Goal: Task Accomplishment & Management: Manage account settings

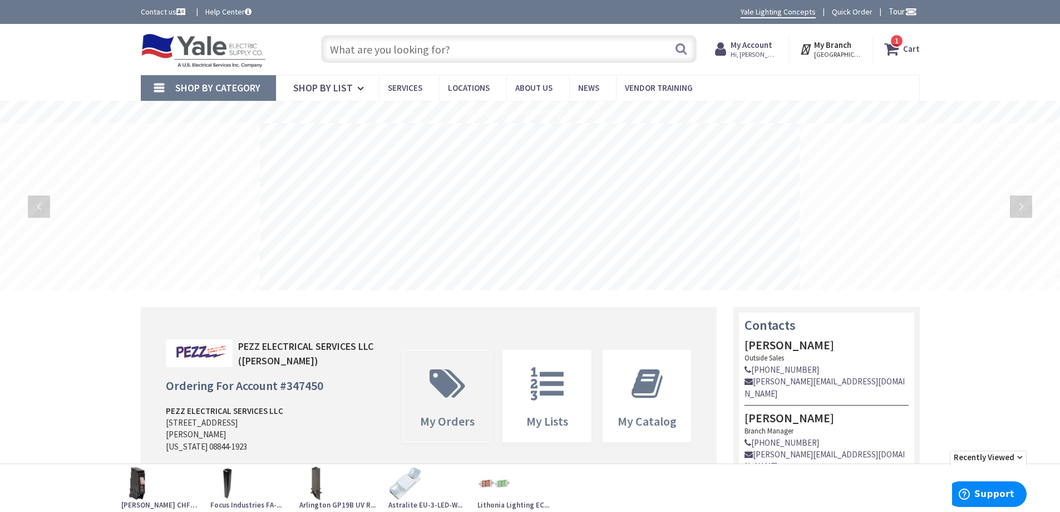
click at [469, 386] on icon at bounding box center [447, 383] width 47 height 33
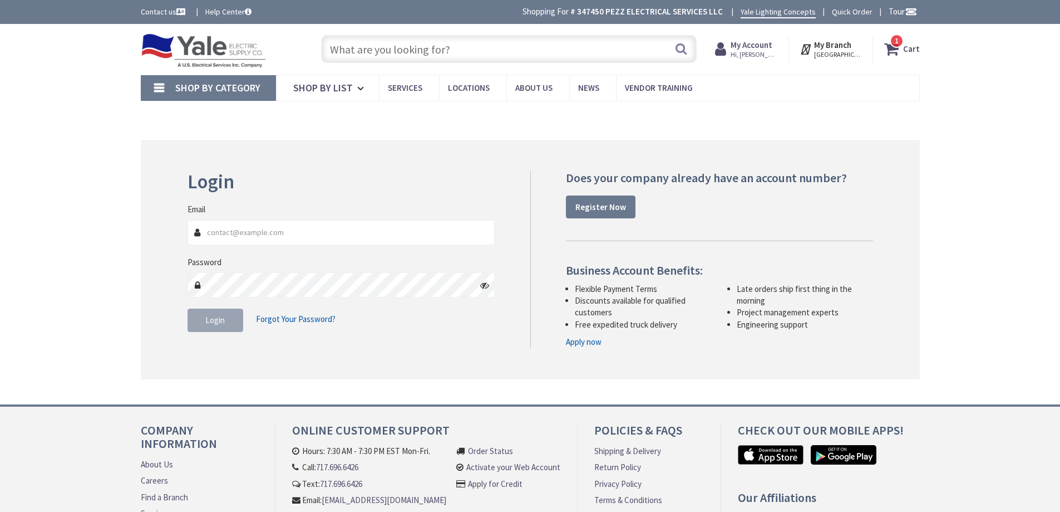
type input "[GEOGRAPHIC_DATA], [GEOGRAPHIC_DATA]"
click at [744, 31] on div "1 1 items Cart My Cart 1 Close 1 item Cart Subtotal $133.65 Go to Checkout" at bounding box center [828, 48] width 199 height 35
click at [743, 47] on strong "My Account" at bounding box center [752, 45] width 42 height 11
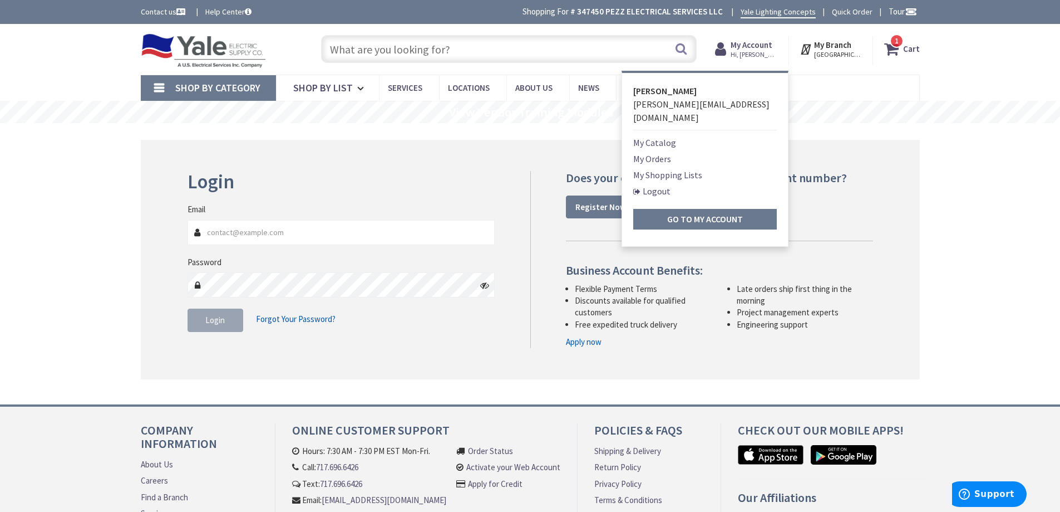
click at [646, 152] on link "My Orders" at bounding box center [653, 158] width 38 height 13
